Goal: Information Seeking & Learning: Find specific fact

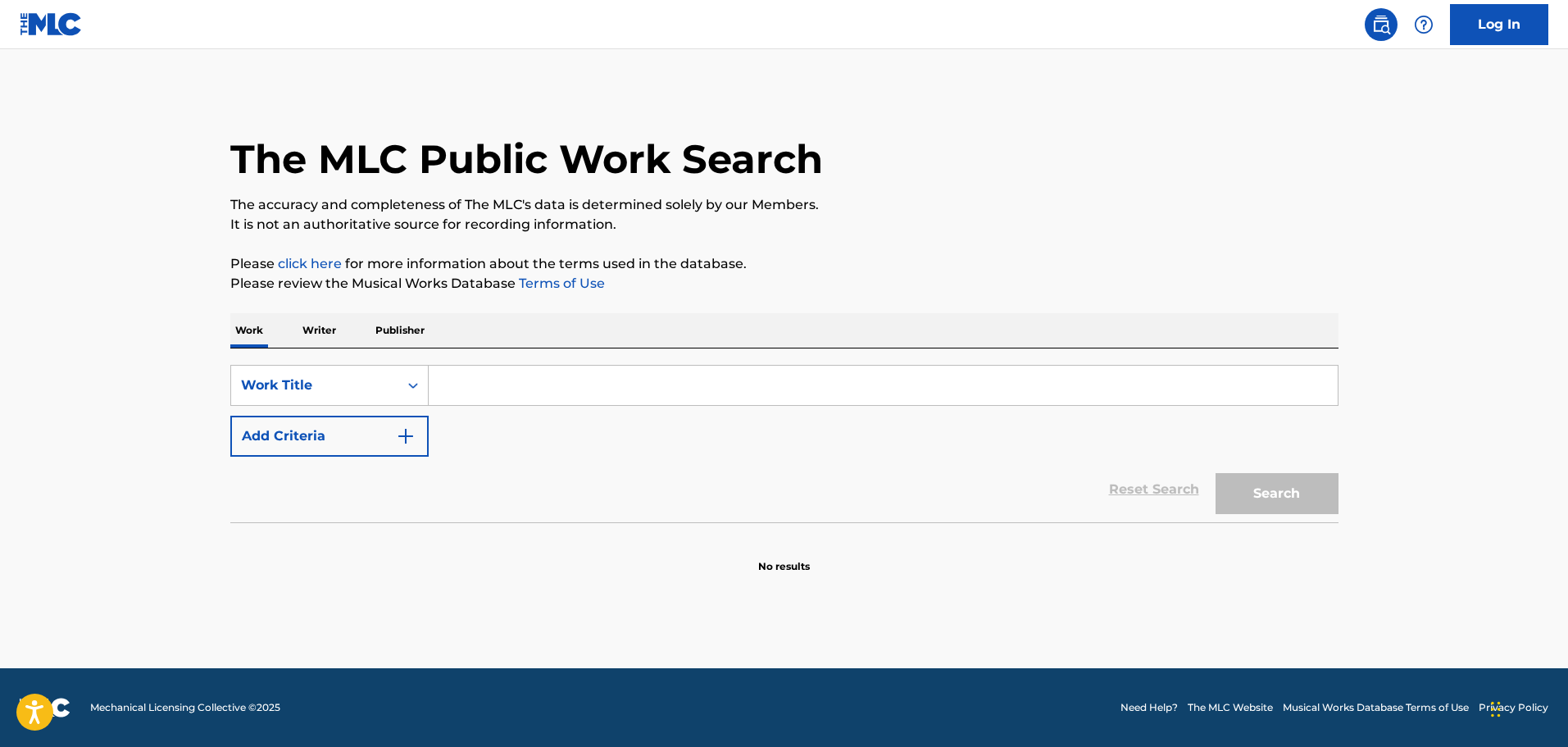
click at [462, 381] on input "Search Form" at bounding box center [882, 386] width 909 height 40
paste input "Lord Of My Life"
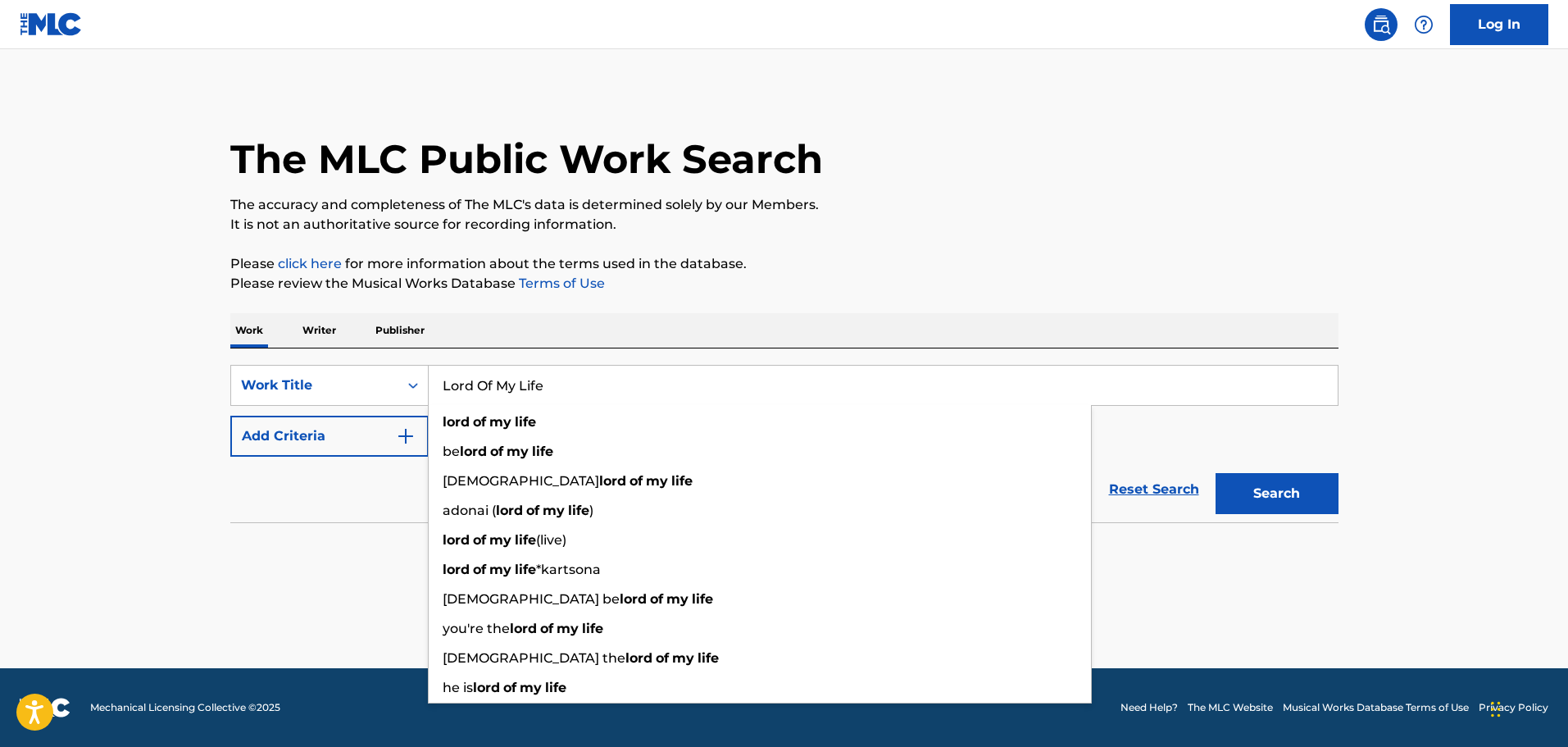
type input "Lord Of My Life"
click at [370, 439] on button "Add Criteria" at bounding box center [330, 436] width 199 height 41
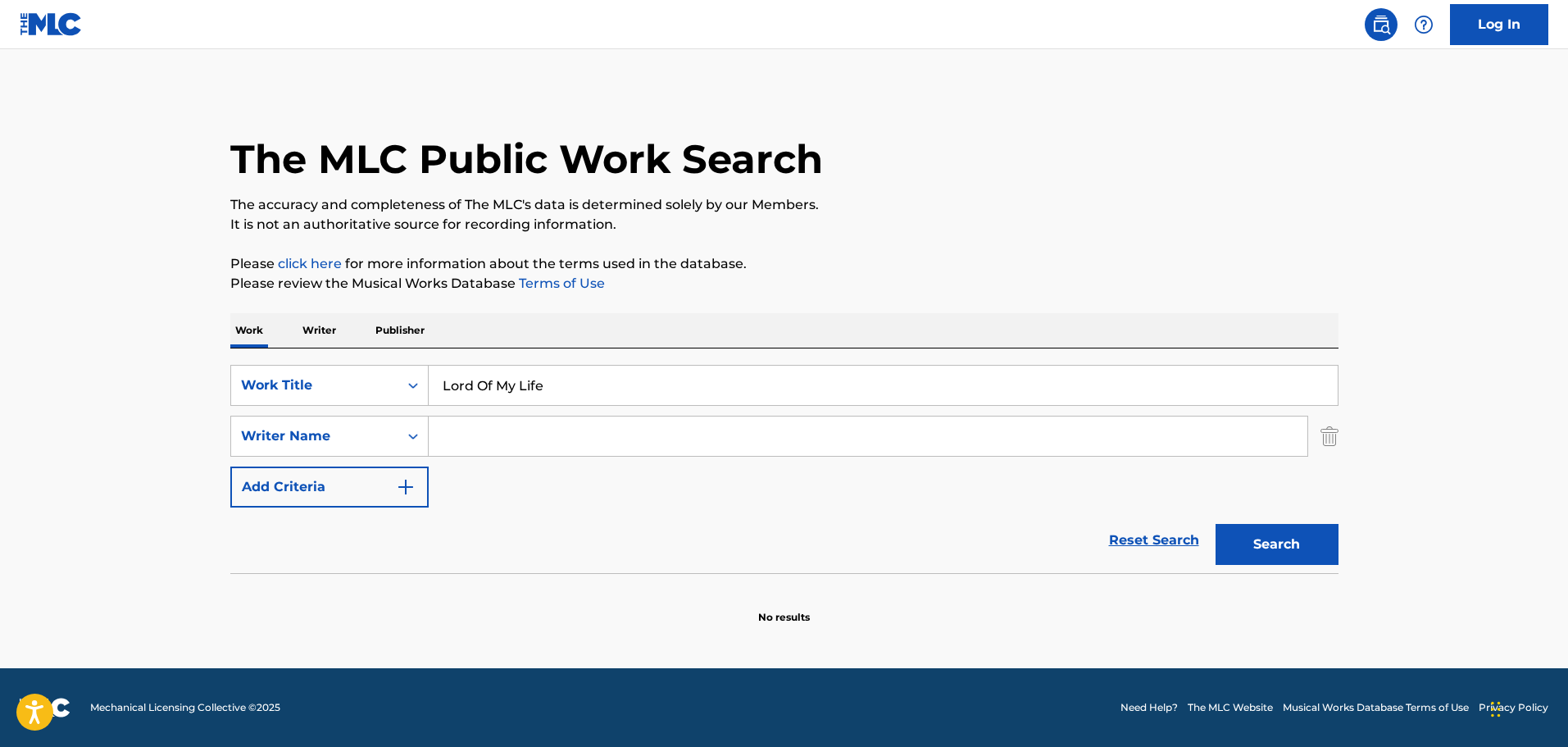
click at [459, 436] on input "Search Form" at bounding box center [868, 436] width 879 height 40
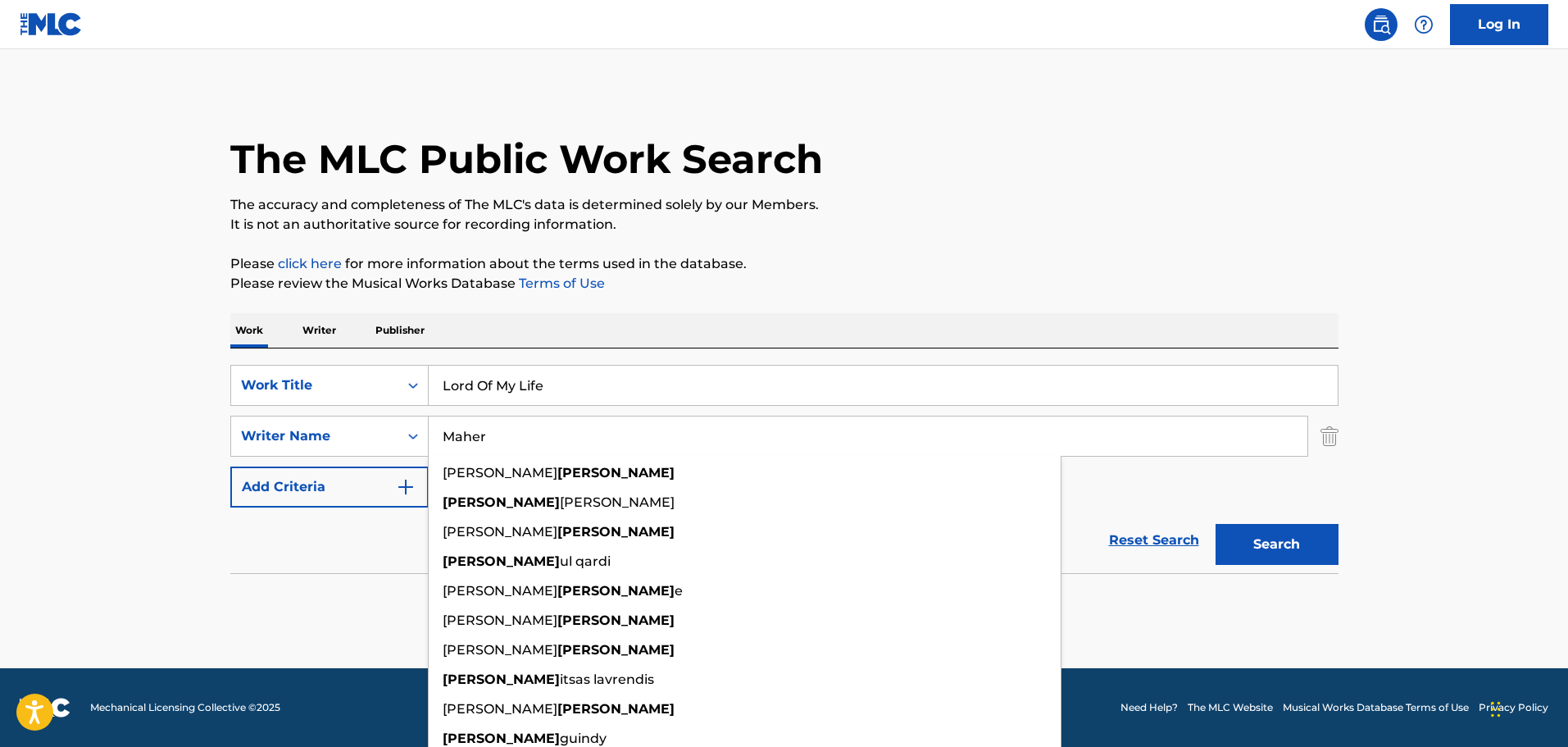
type input "Maher"
click at [1077, 229] on p "It is not an authoritative source for recording information." at bounding box center [784, 225] width 1108 height 20
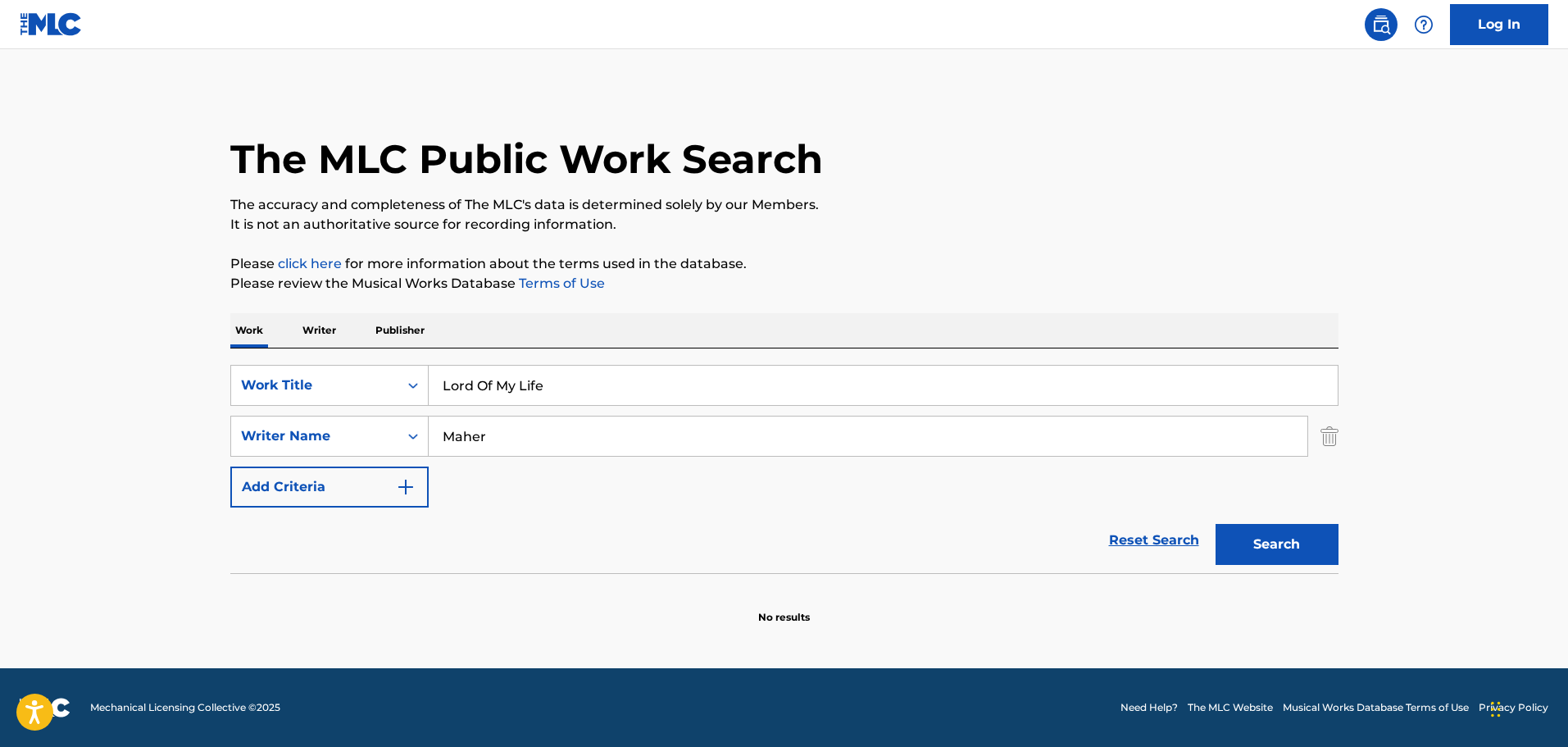
click at [1285, 554] on button "Search" at bounding box center [1276, 545] width 123 height 41
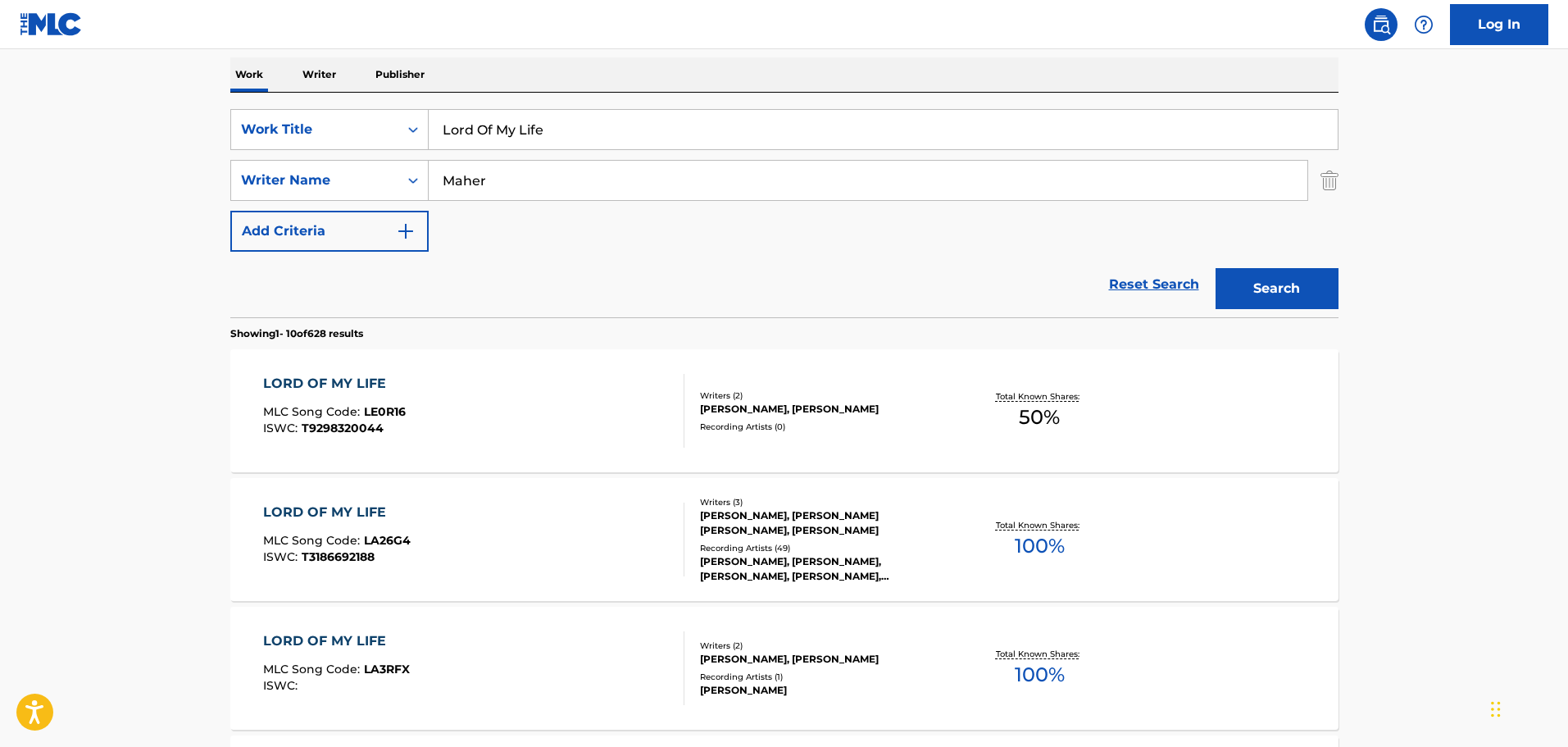
scroll to position [273, 0]
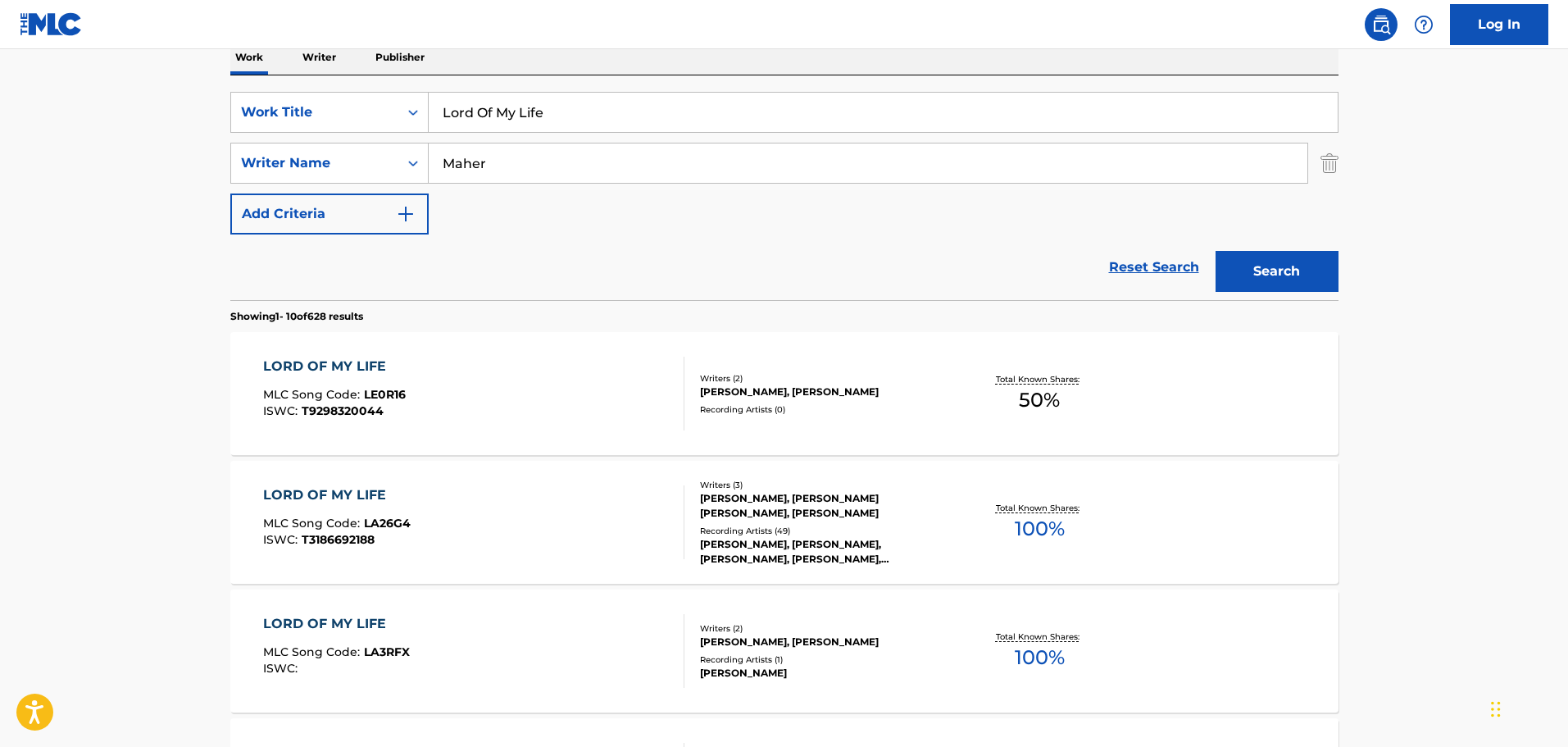
click at [887, 393] on div "[PERSON_NAME], [PERSON_NAME]" at bounding box center [824, 392] width 247 height 15
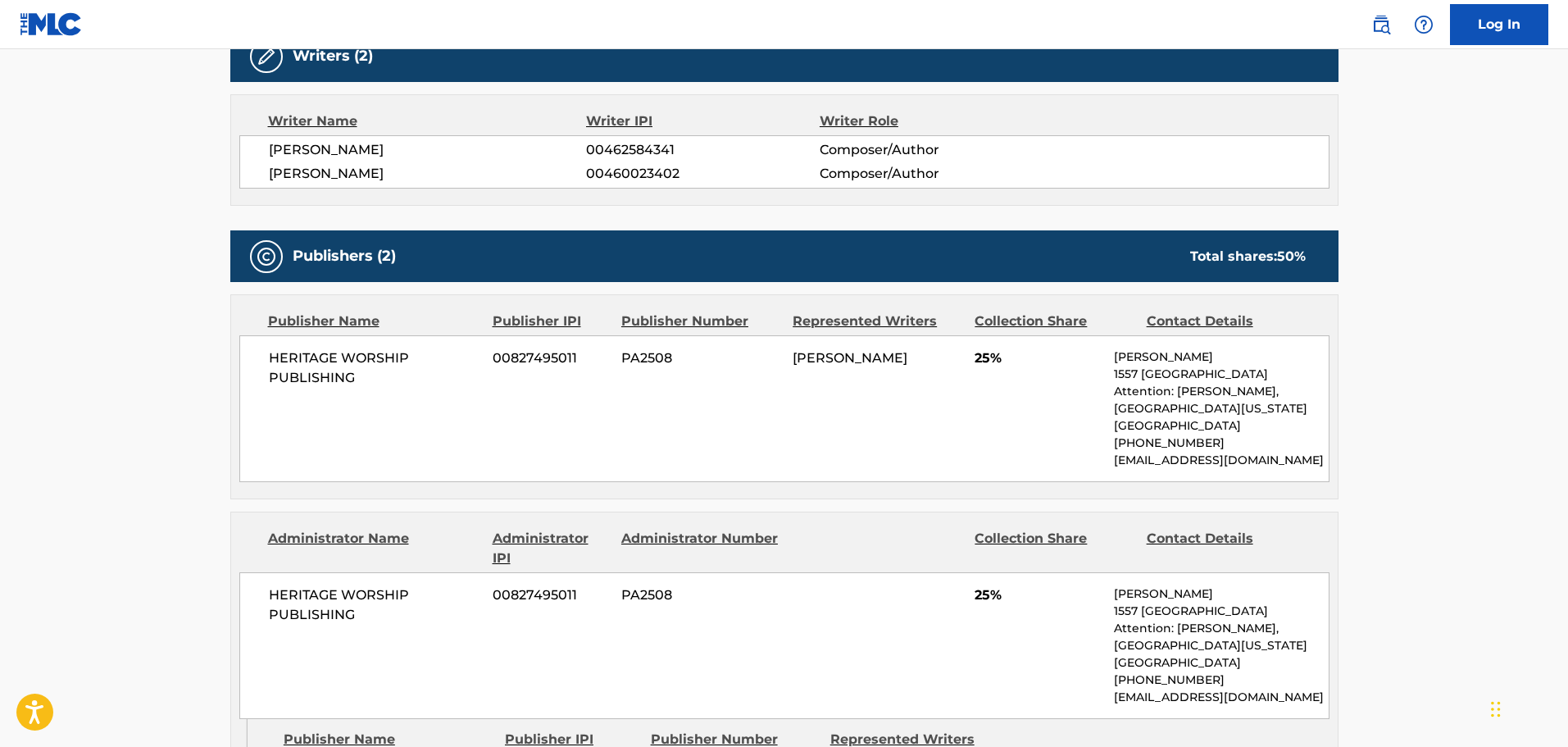
scroll to position [684, 0]
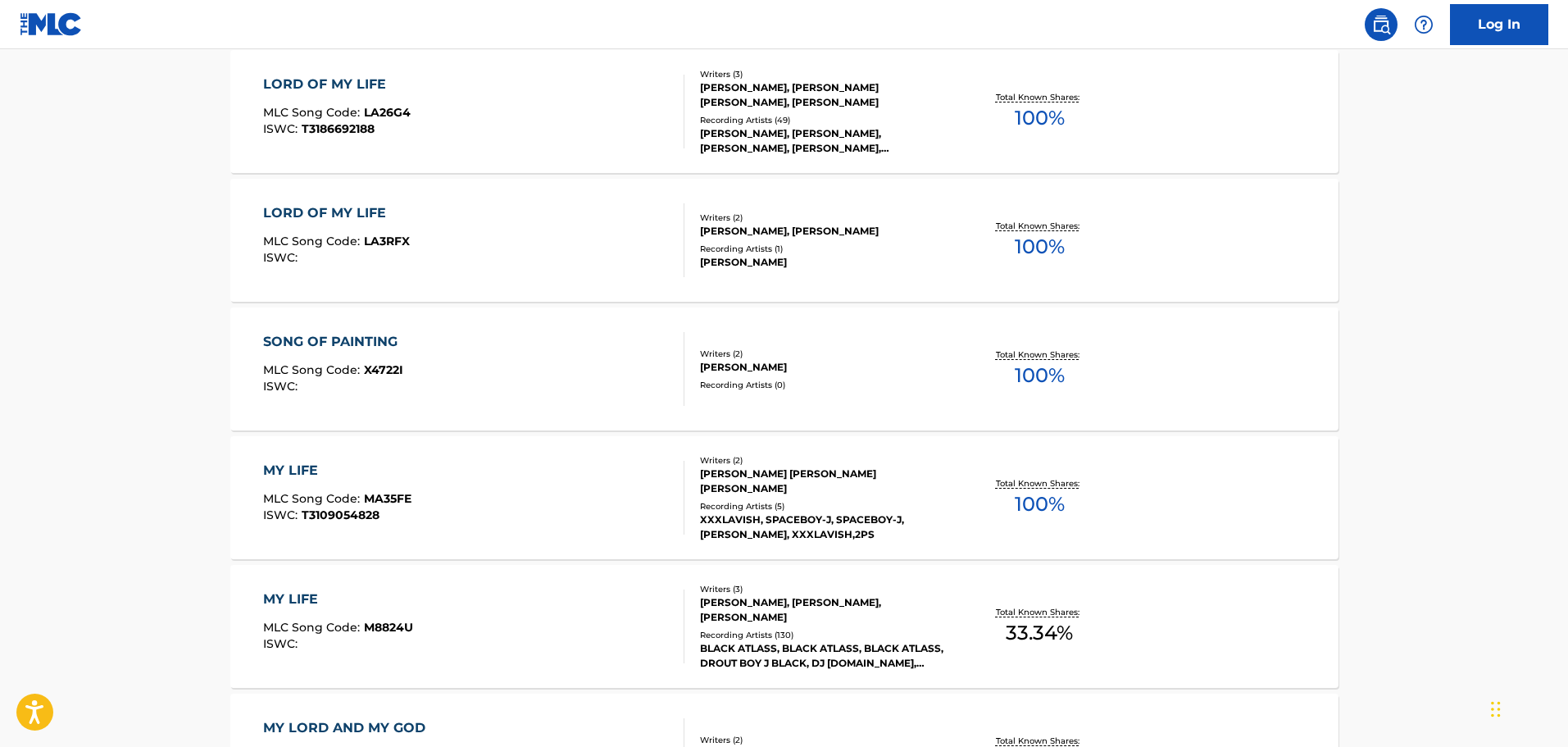
scroll to position [273, 0]
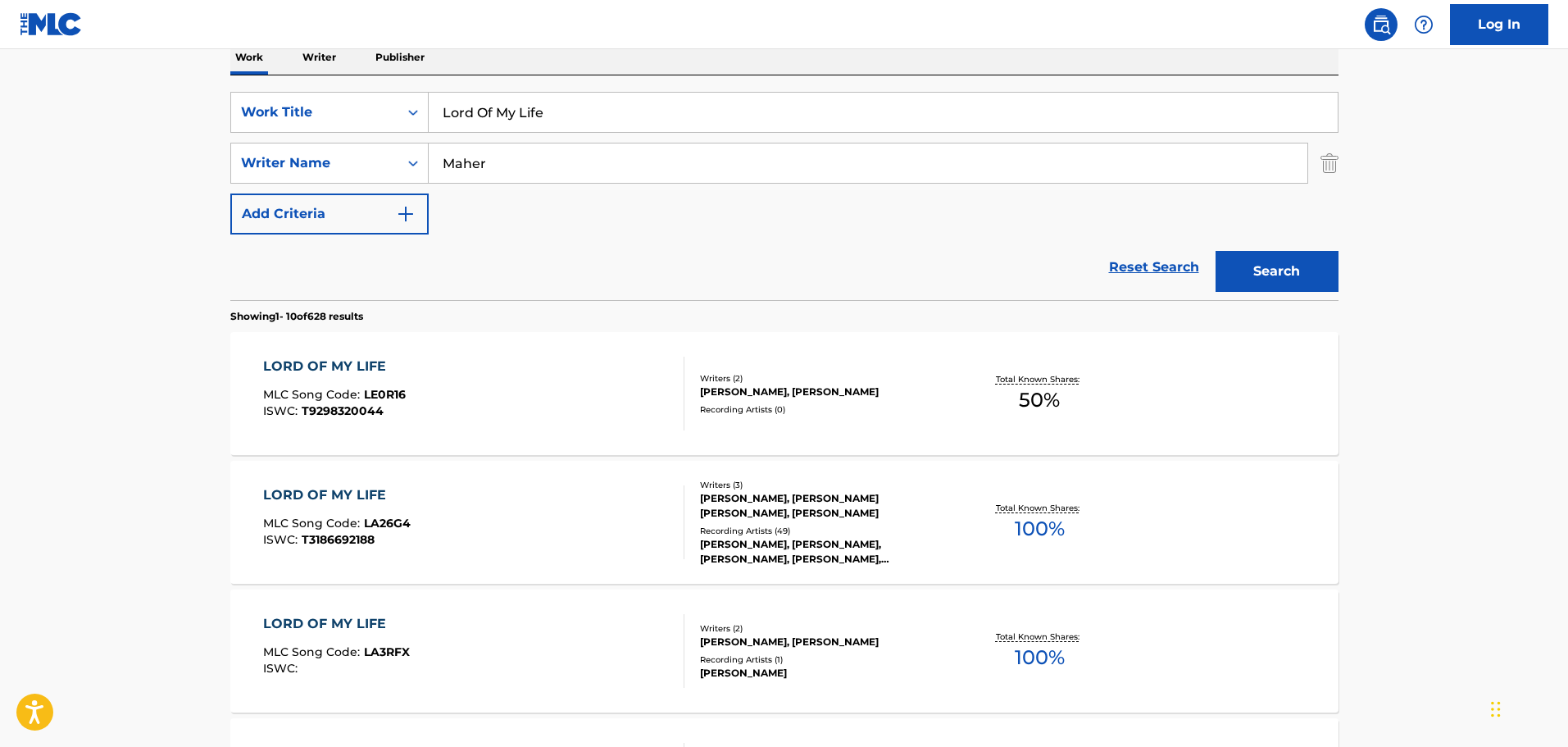
click at [884, 510] on div "[PERSON_NAME], [PERSON_NAME] [PERSON_NAME], [PERSON_NAME]" at bounding box center [824, 506] width 247 height 30
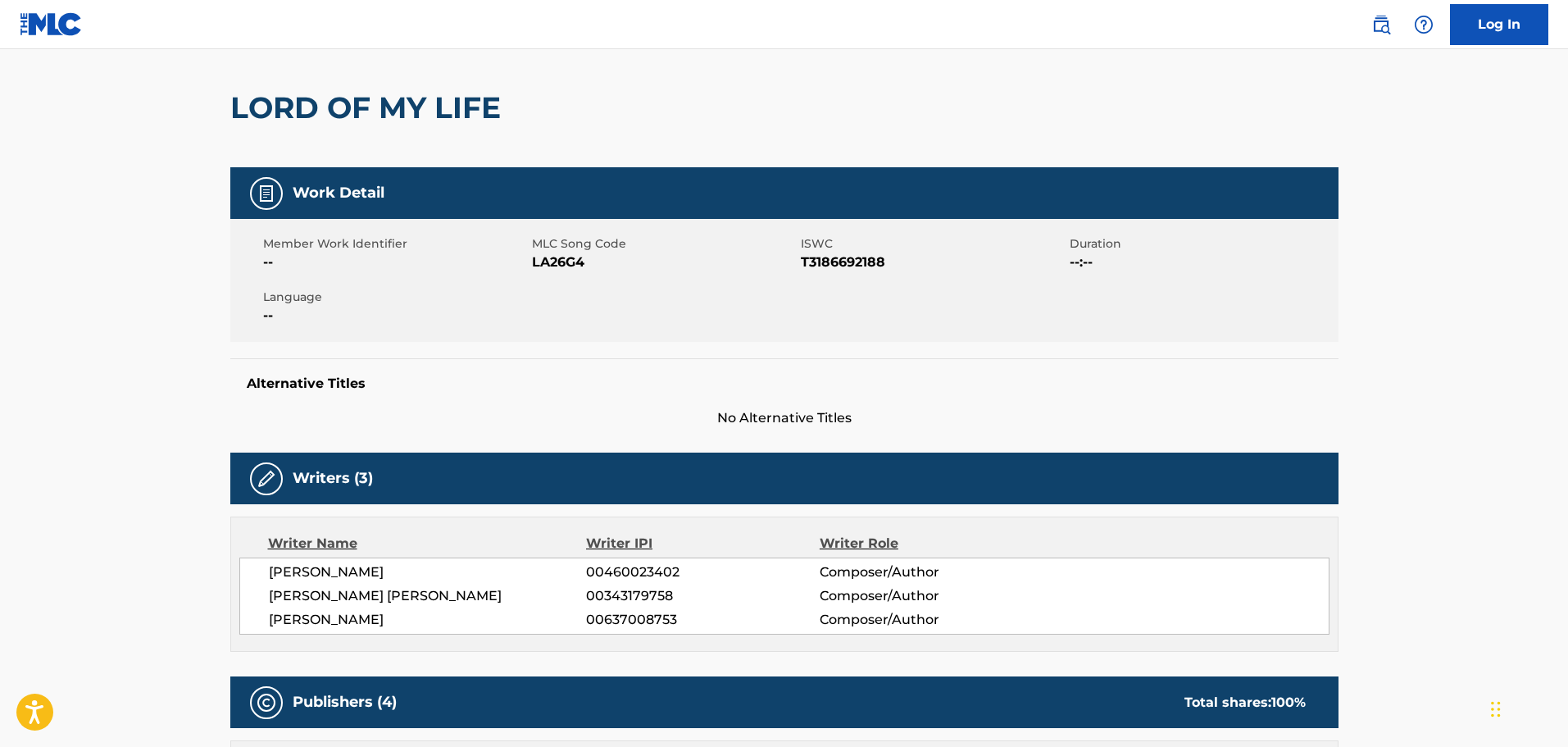
scroll to position [410, 0]
